Goal: Task Accomplishment & Management: Manage account settings

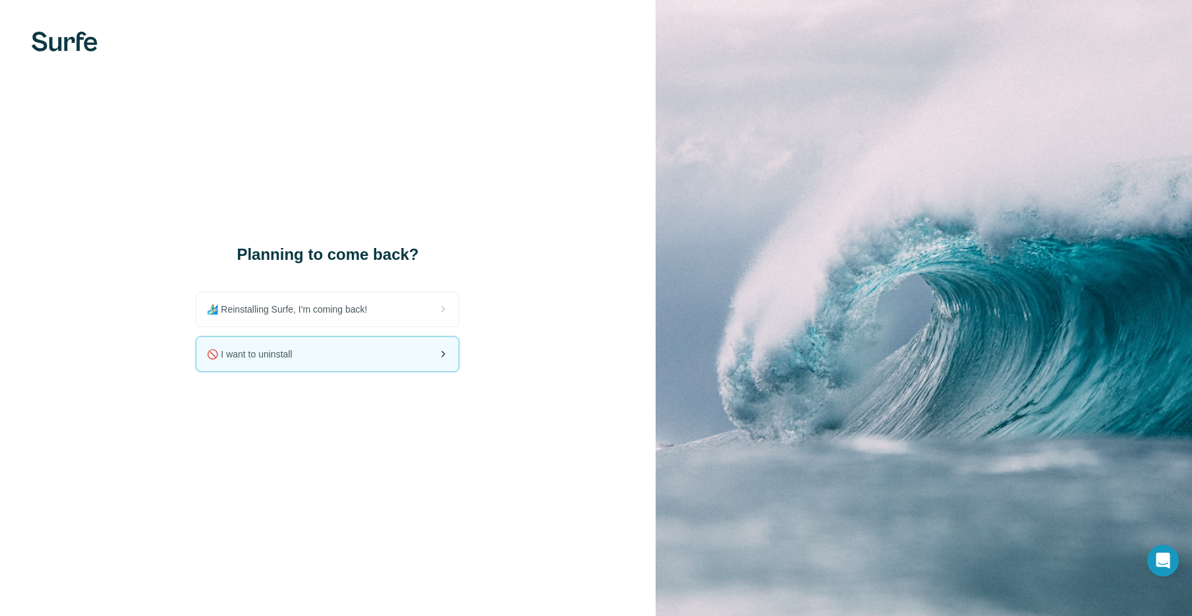
click at [275, 347] on span "🚫 I want to uninstall" at bounding box center [255, 353] width 96 height 13
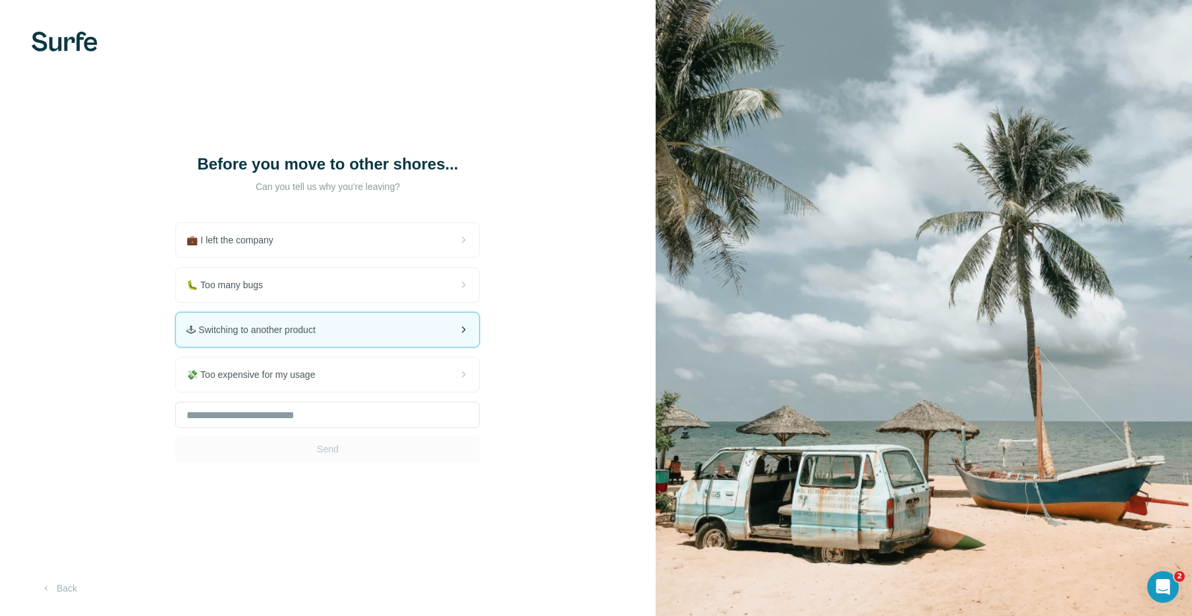
click at [324, 343] on div "🕹 Switching to another product" at bounding box center [327, 329] width 303 height 34
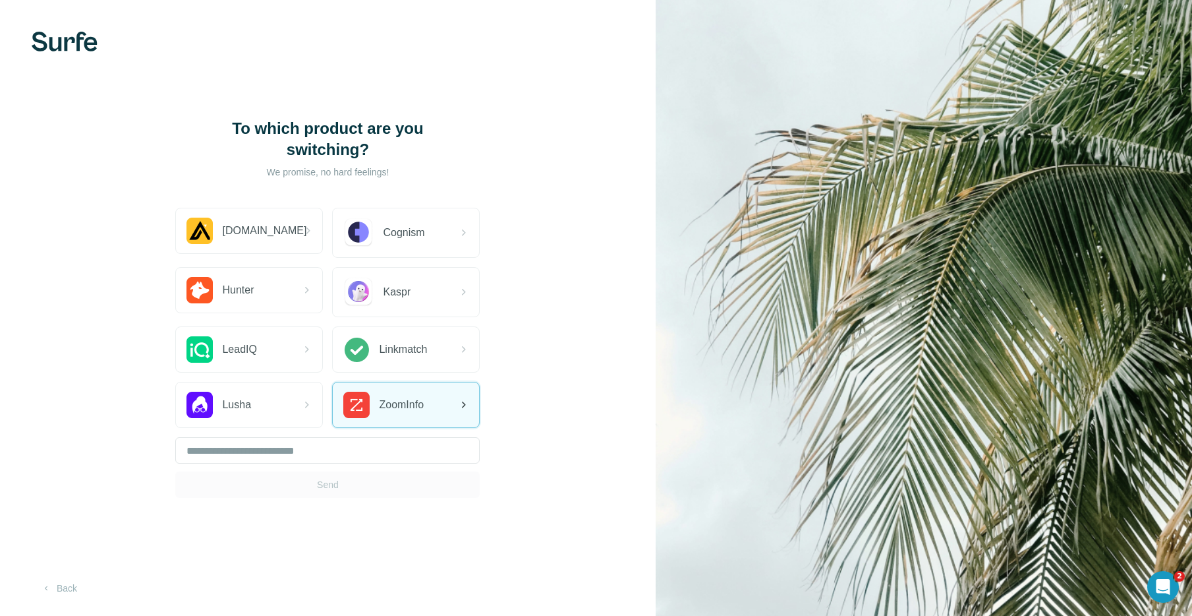
drag, startPoint x: 420, startPoint y: 403, endPoint x: 417, endPoint y: 410, distance: 8.0
click at [420, 403] on span "ZoomInfo" at bounding box center [401, 405] width 45 height 16
